Goal: Information Seeking & Learning: Learn about a topic

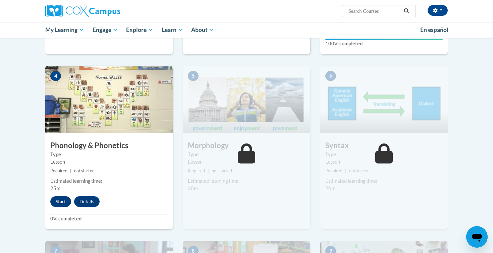
scroll to position [306, 0]
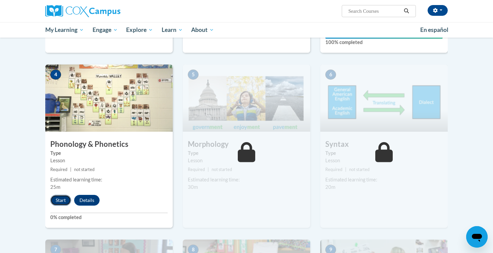
click at [61, 200] on button "Start" at bounding box center [60, 200] width 21 height 11
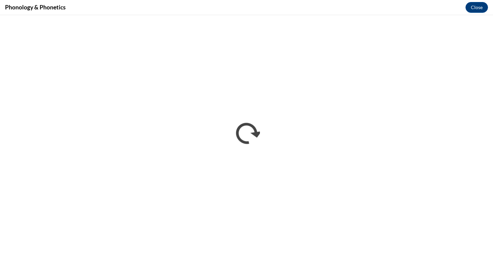
scroll to position [0, 0]
